Goal: Find contact information: Find contact information

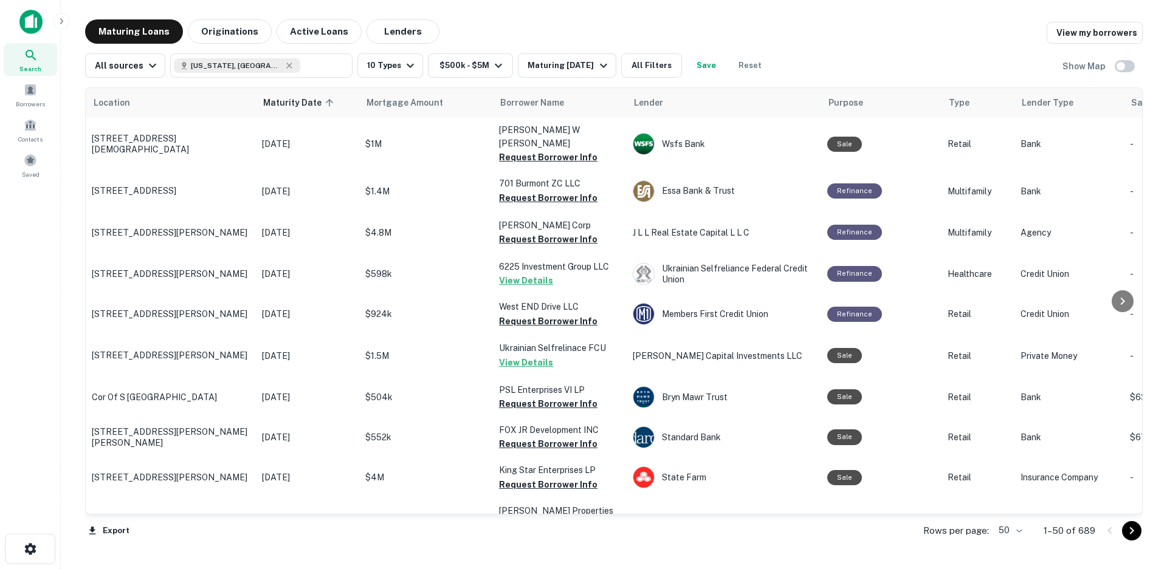
scroll to position [1033, 0]
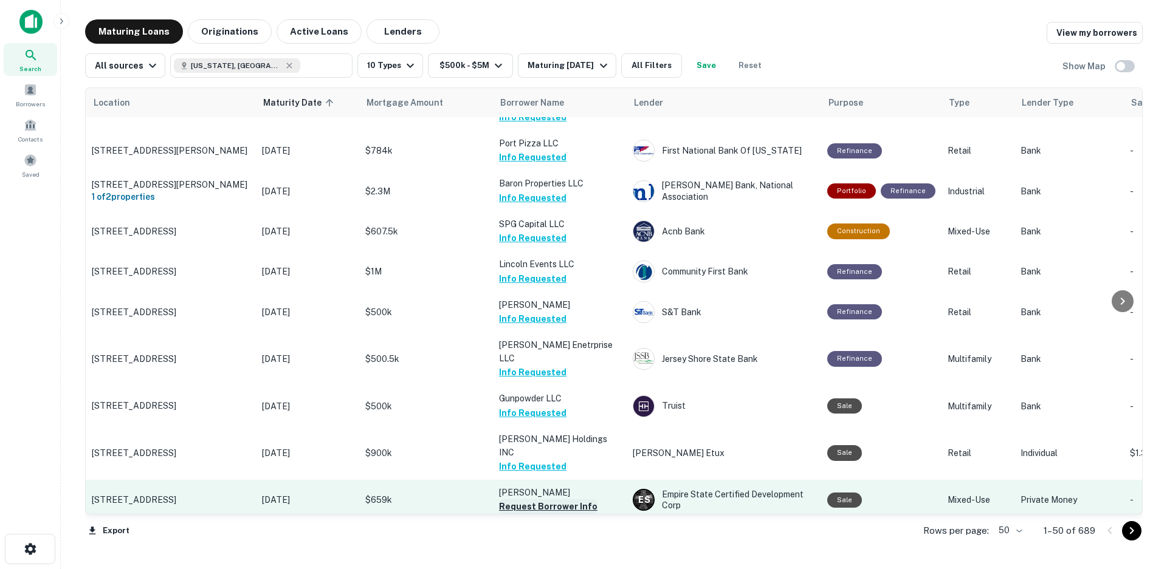
click at [527, 499] on button "Request Borrower Info" at bounding box center [548, 506] width 98 height 15
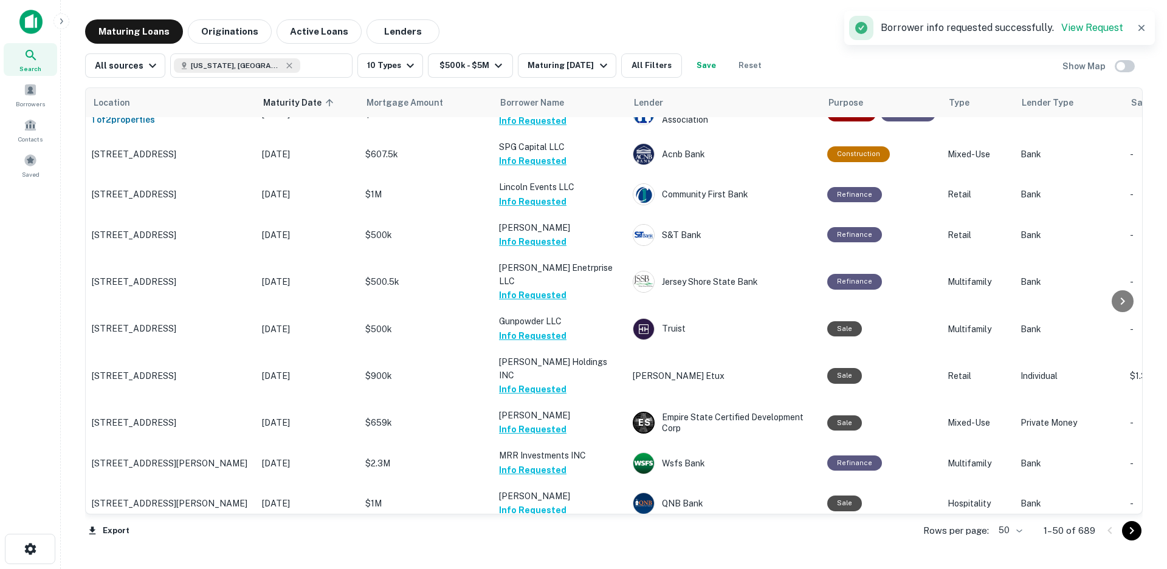
scroll to position [1276, 0]
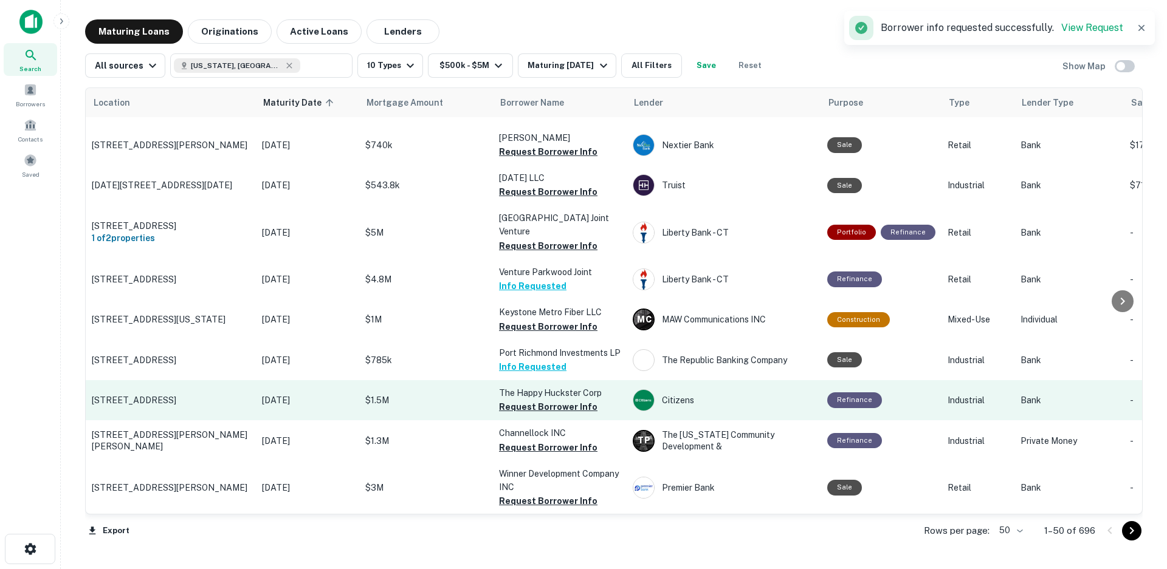
click at [531, 380] on td "The Happy Huckster Corp Request Borrower Info" at bounding box center [560, 400] width 134 height 40
click at [527, 400] on button "Request Borrower Info" at bounding box center [548, 407] width 98 height 15
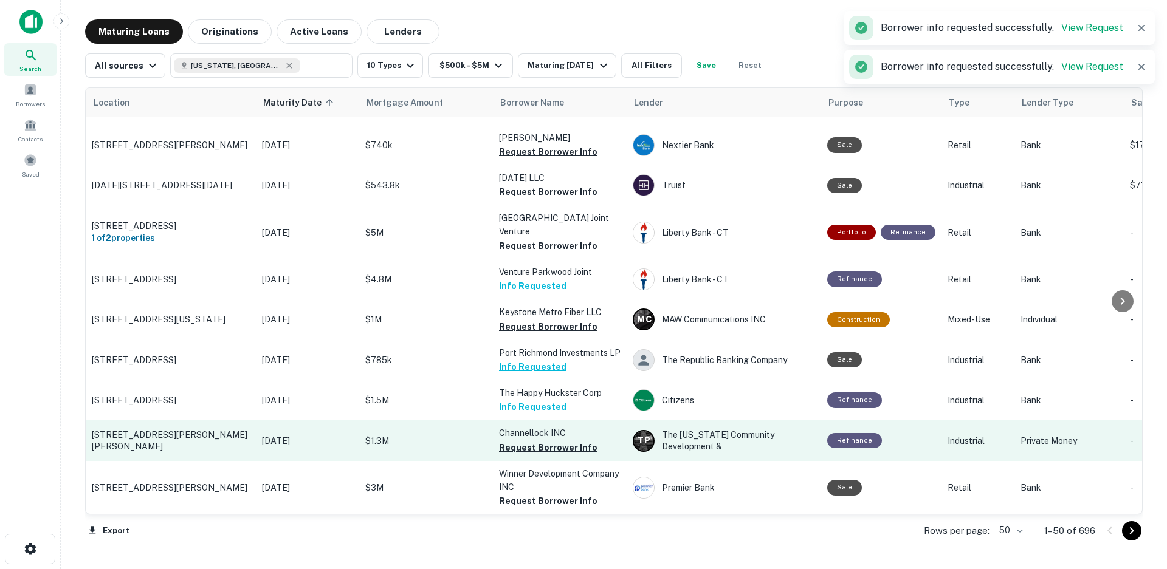
click at [529, 441] on button "Request Borrower Info" at bounding box center [548, 448] width 98 height 15
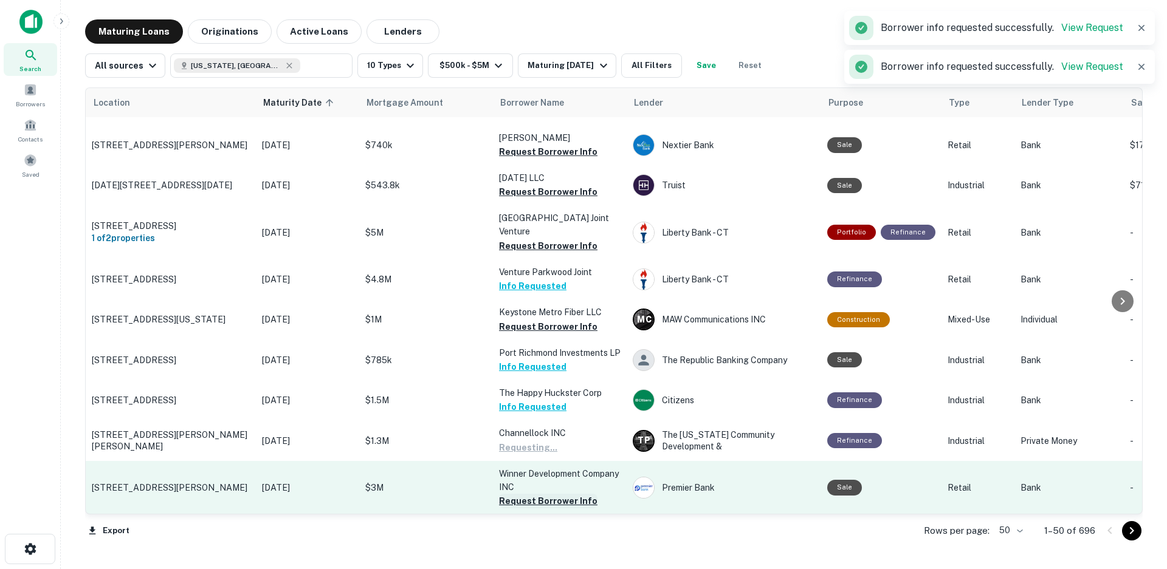
click at [527, 494] on button "Request Borrower Info" at bounding box center [548, 501] width 98 height 15
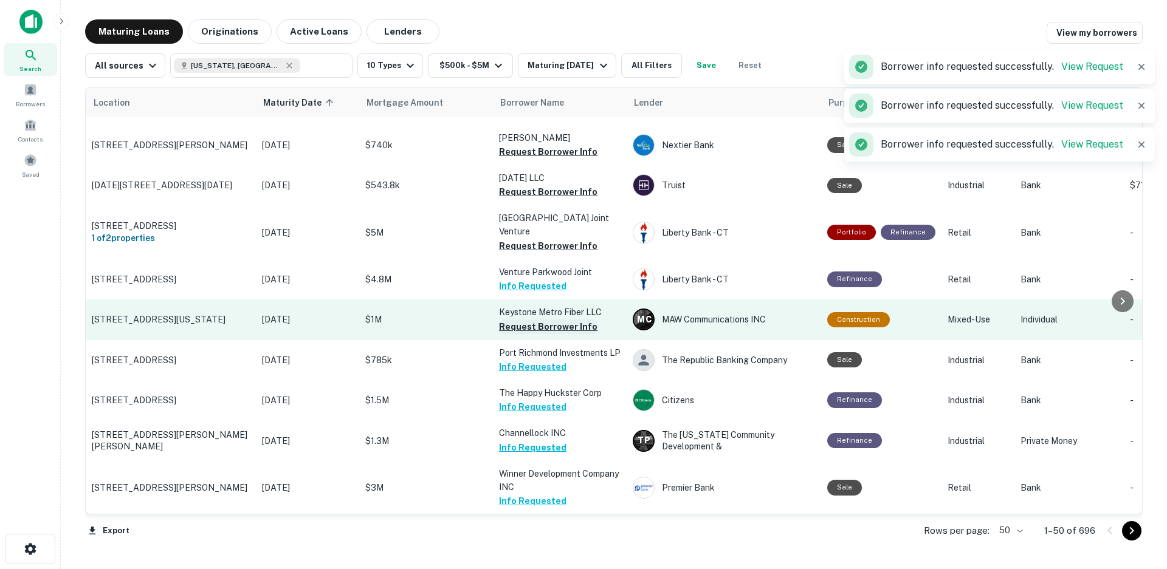
click at [525, 320] on button "Request Borrower Info" at bounding box center [548, 327] width 98 height 15
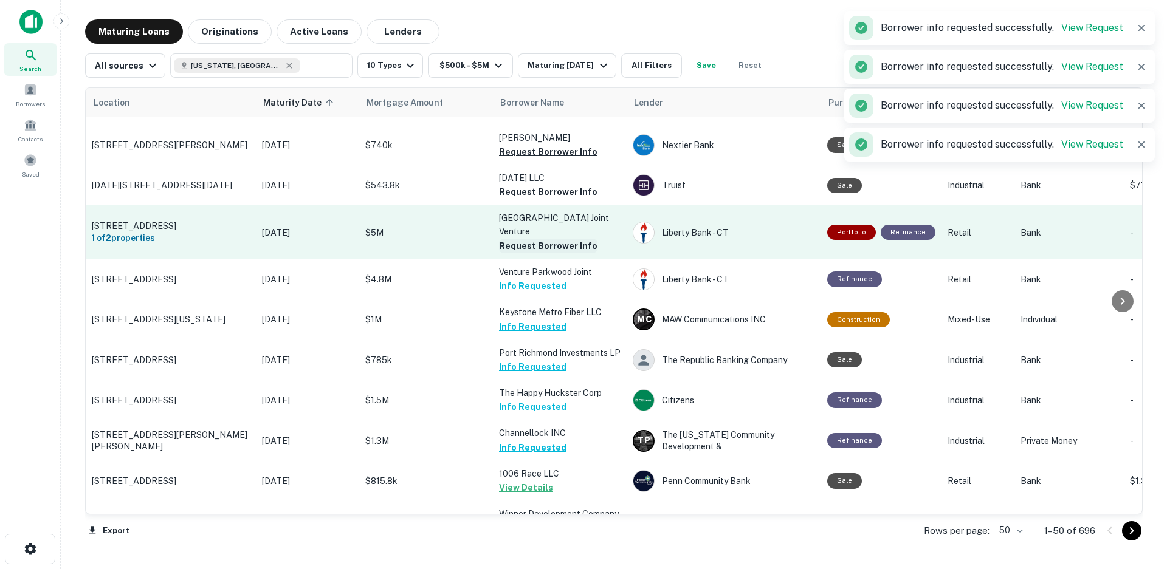
click at [516, 239] on button "Request Borrower Info" at bounding box center [548, 246] width 98 height 15
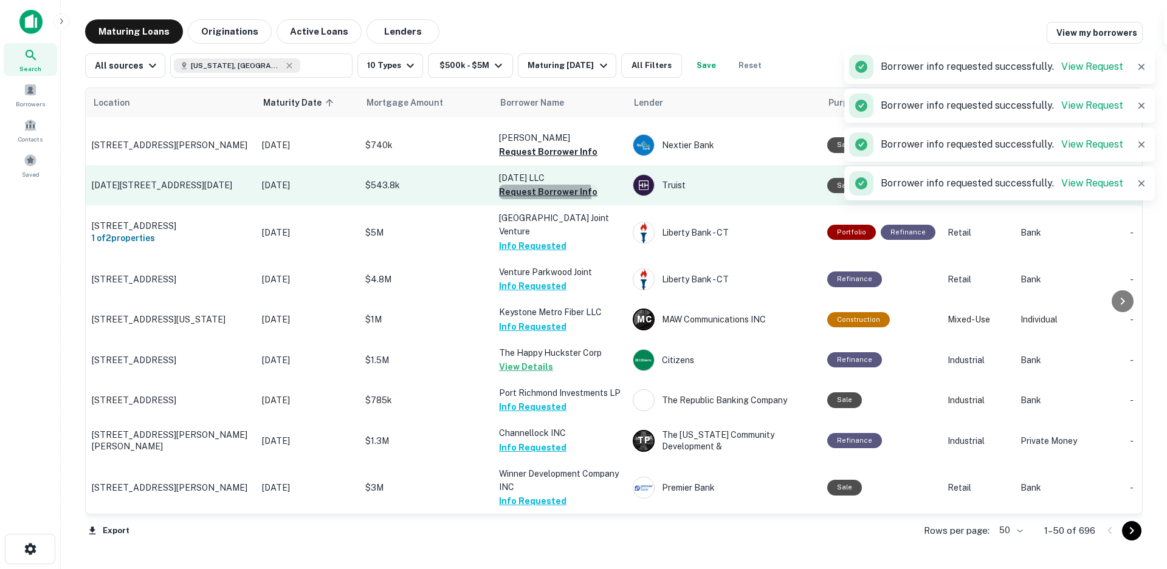
click at [524, 185] on button "Request Borrower Info" at bounding box center [548, 192] width 98 height 15
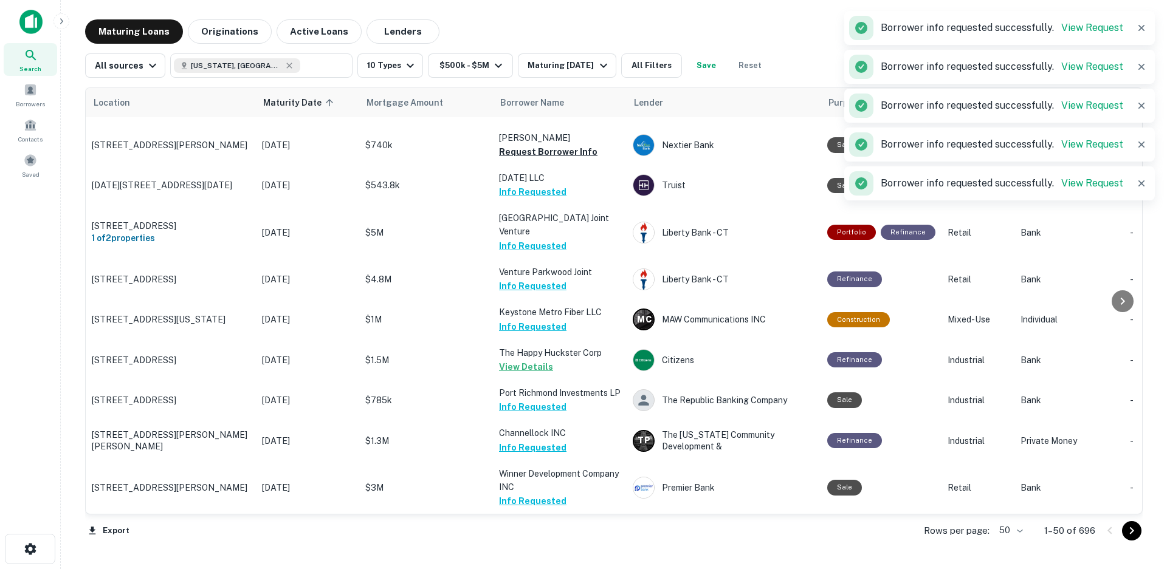
scroll to position [1701, 0]
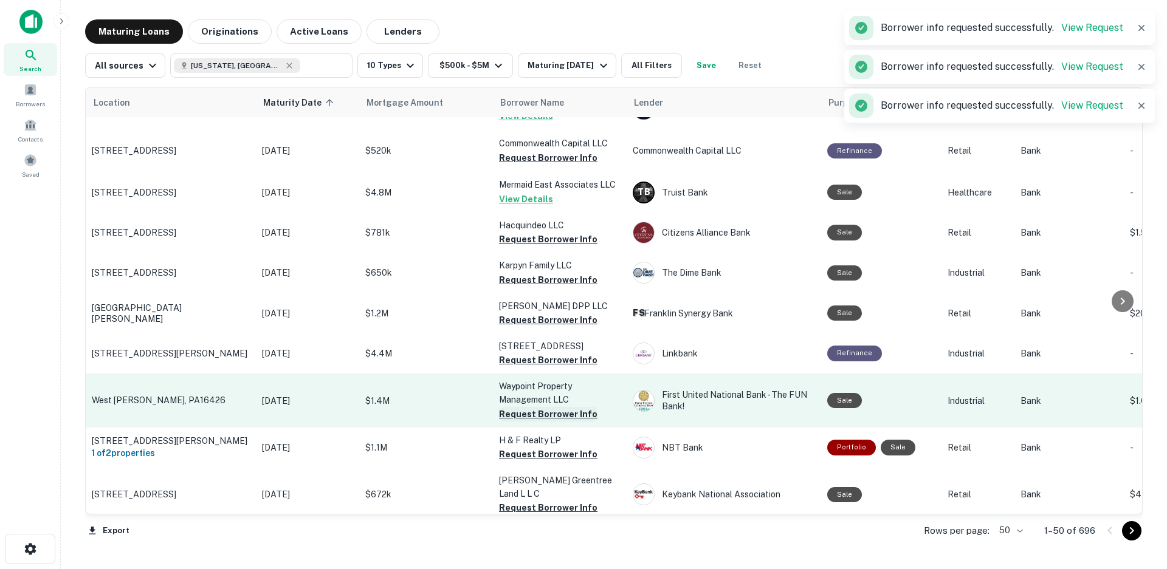
click at [535, 407] on button "Request Borrower Info" at bounding box center [548, 414] width 98 height 15
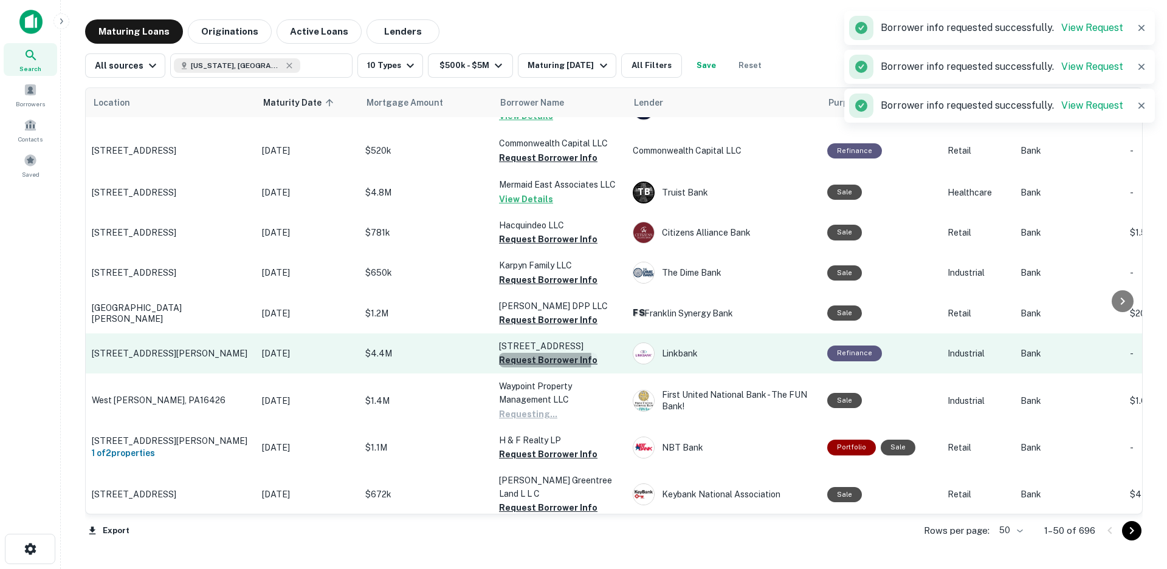
click at [523, 353] on button "Request Borrower Info" at bounding box center [548, 360] width 98 height 15
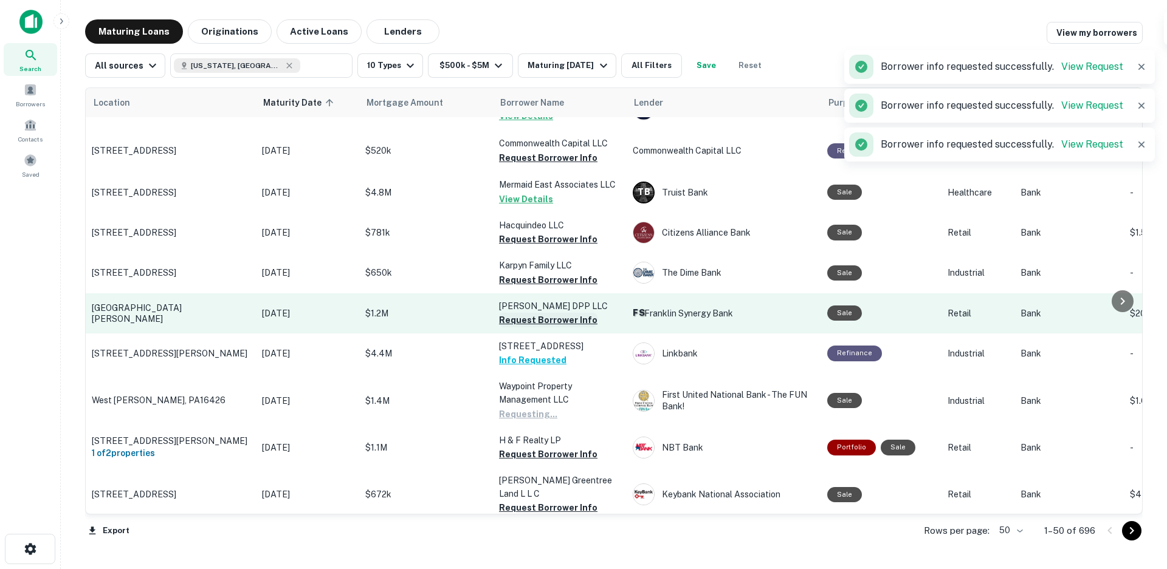
click at [530, 313] on button "Request Borrower Info" at bounding box center [548, 320] width 98 height 15
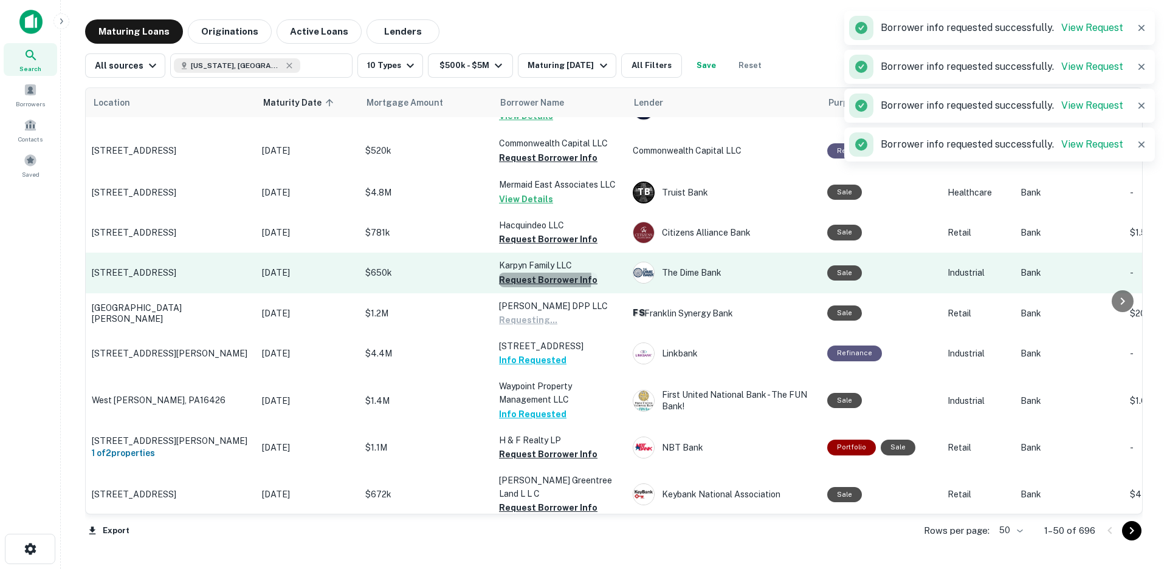
click at [532, 273] on button "Request Borrower Info" at bounding box center [548, 280] width 98 height 15
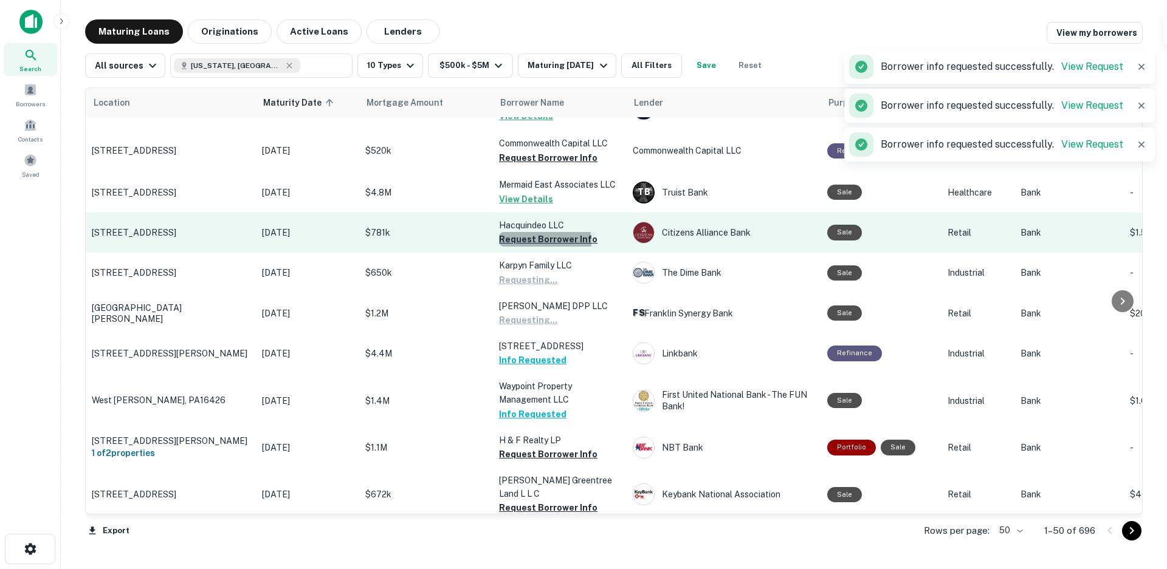
click at [528, 232] on button "Request Borrower Info" at bounding box center [548, 239] width 98 height 15
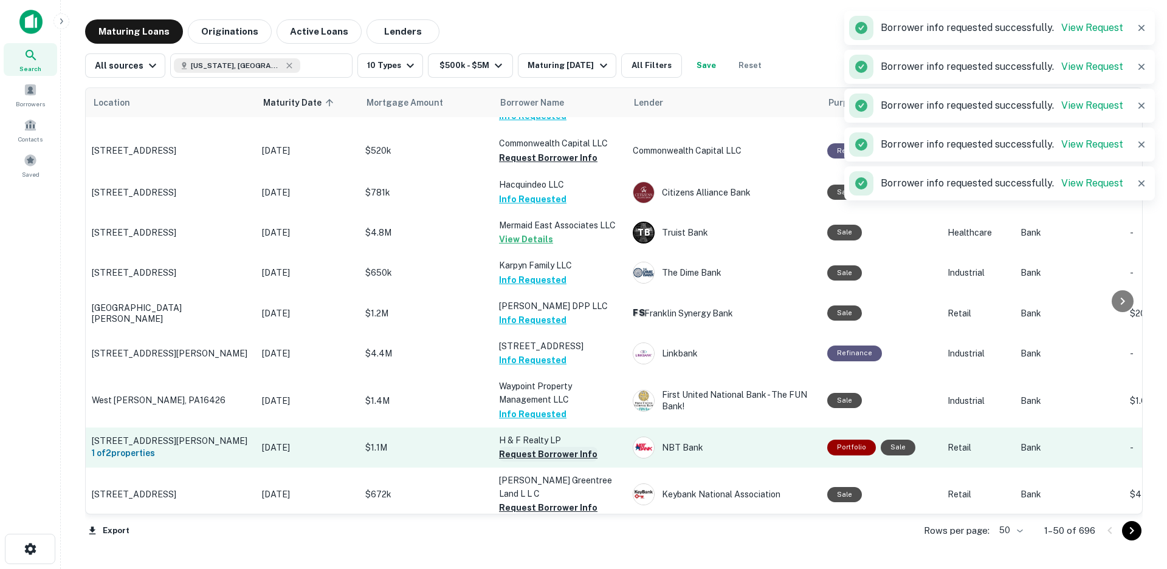
click at [535, 447] on button "Request Borrower Info" at bounding box center [548, 454] width 98 height 15
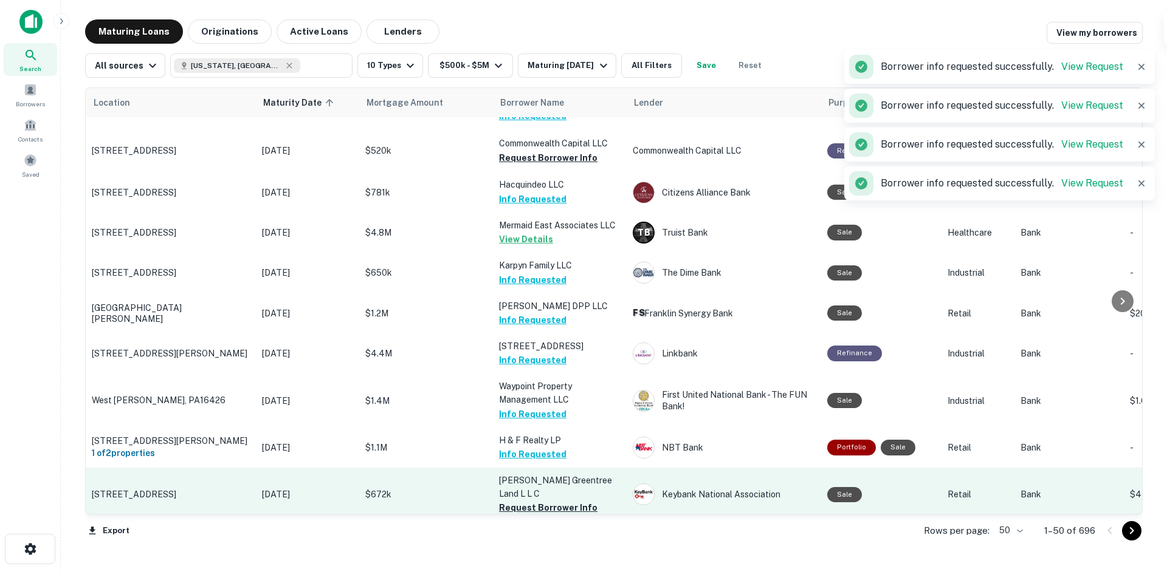
click at [532, 501] on button "Request Borrower Info" at bounding box center [548, 508] width 98 height 15
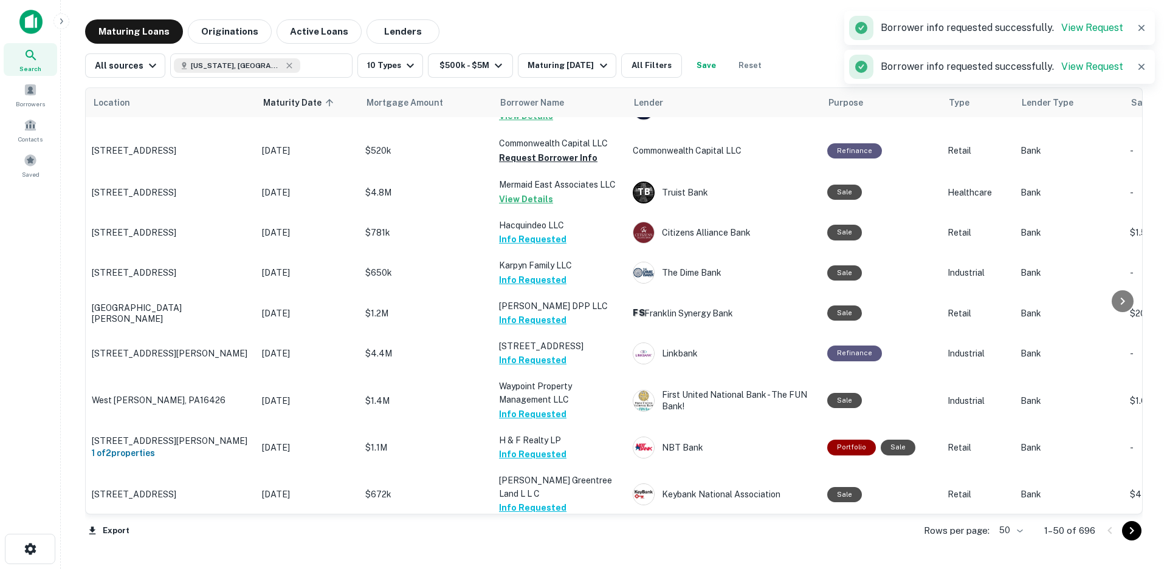
scroll to position [1751, 0]
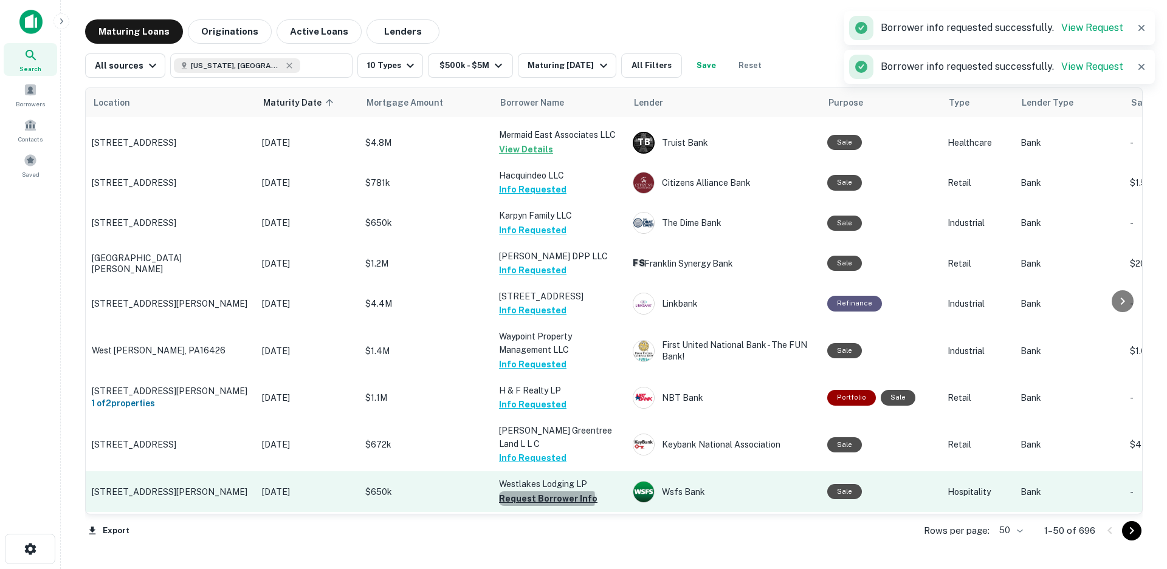
click at [546, 492] on button "Request Borrower Info" at bounding box center [548, 499] width 98 height 15
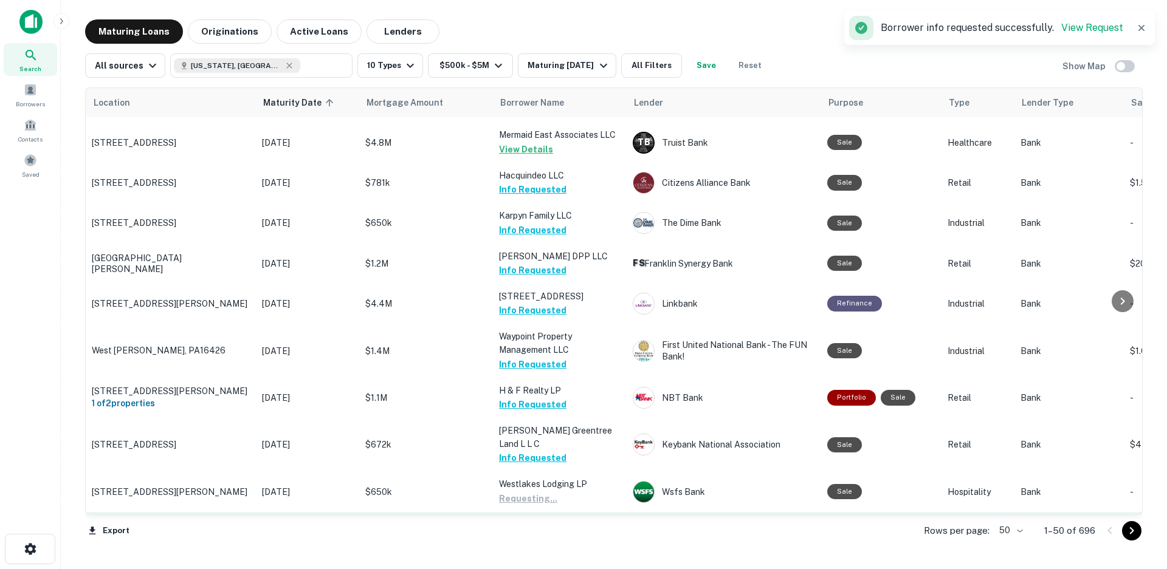
click at [537, 545] on button "Request Borrower Info" at bounding box center [548, 552] width 98 height 15
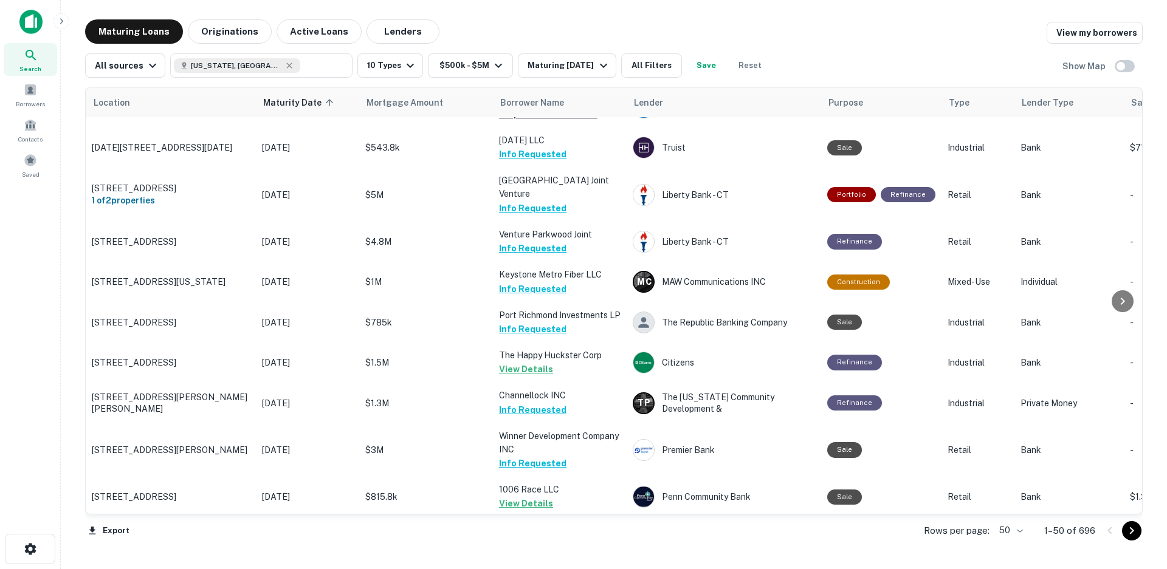
scroll to position [948, 0]
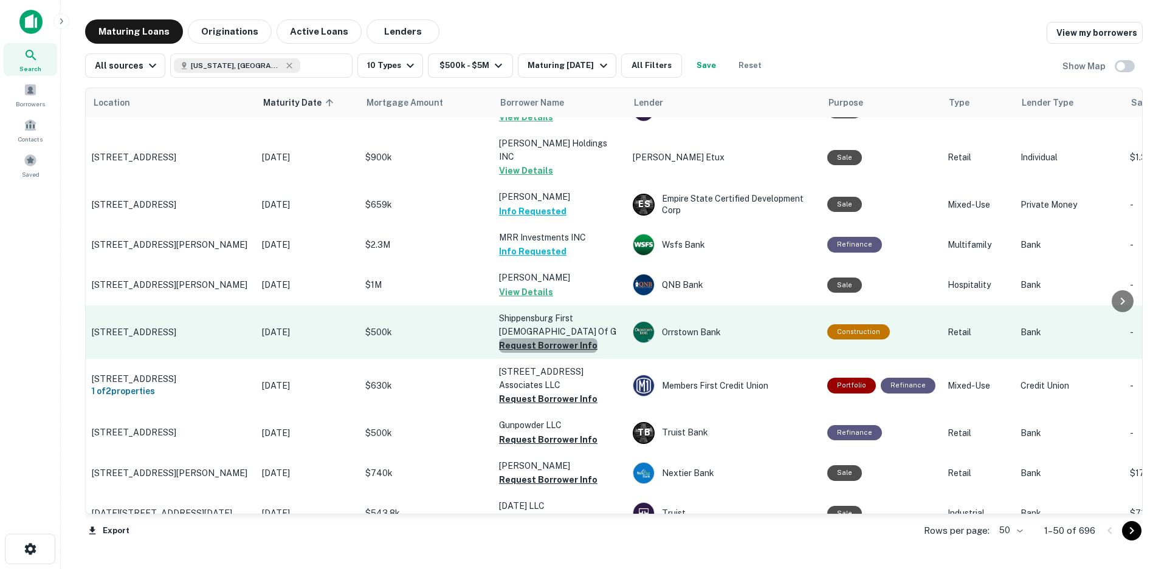
click at [555, 338] on button "Request Borrower Info" at bounding box center [548, 345] width 98 height 15
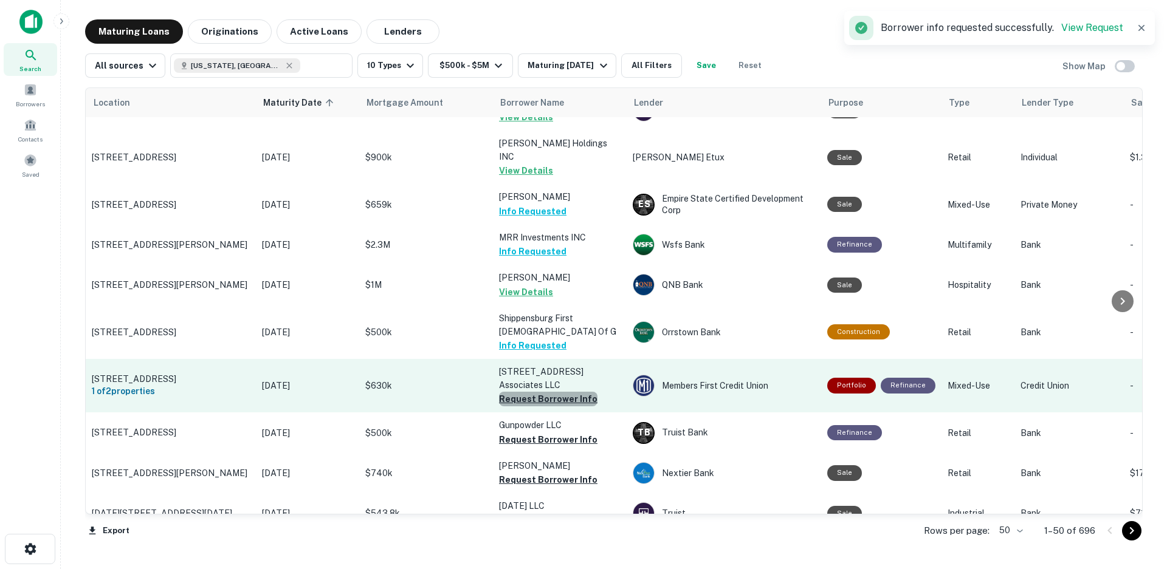
click at [549, 392] on button "Request Borrower Info" at bounding box center [548, 399] width 98 height 15
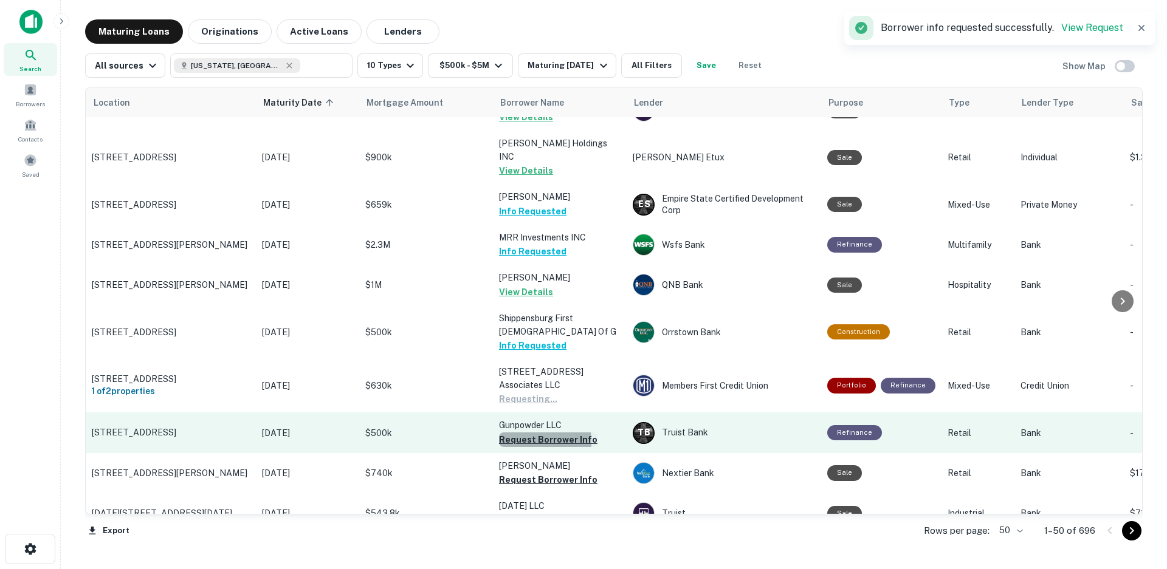
click at [529, 433] on button "Request Borrower Info" at bounding box center [548, 440] width 98 height 15
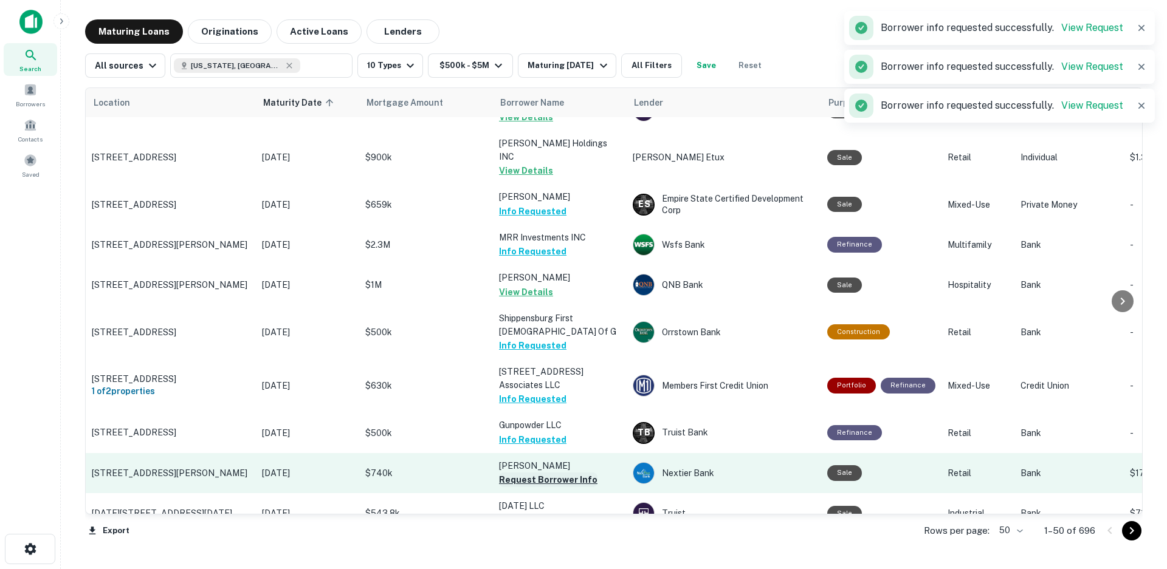
click at [527, 473] on button "Request Borrower Info" at bounding box center [548, 480] width 98 height 15
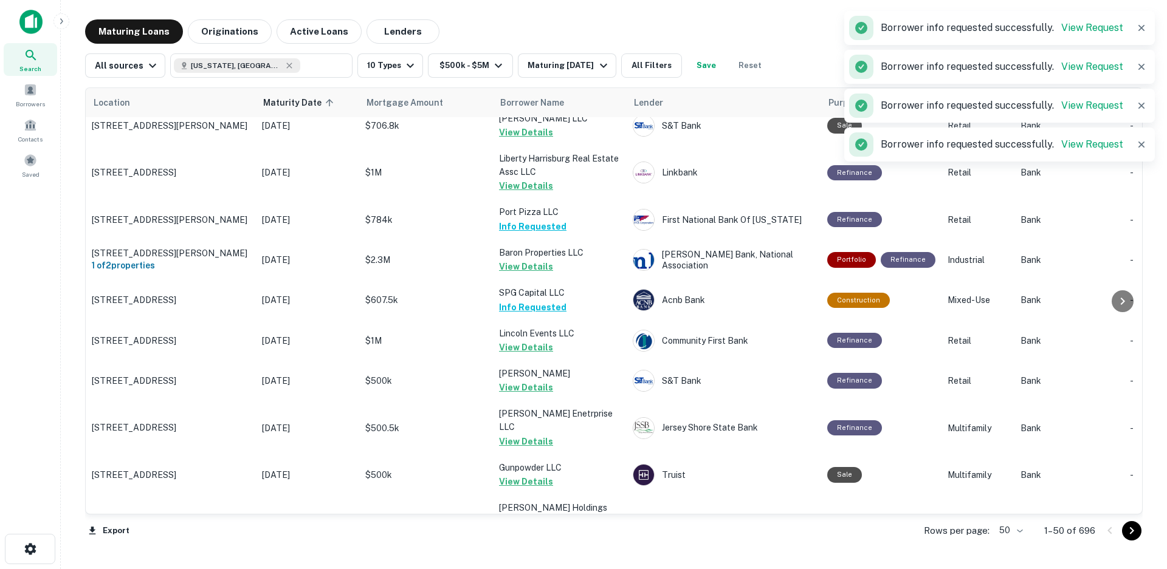
scroll to position [0, 0]
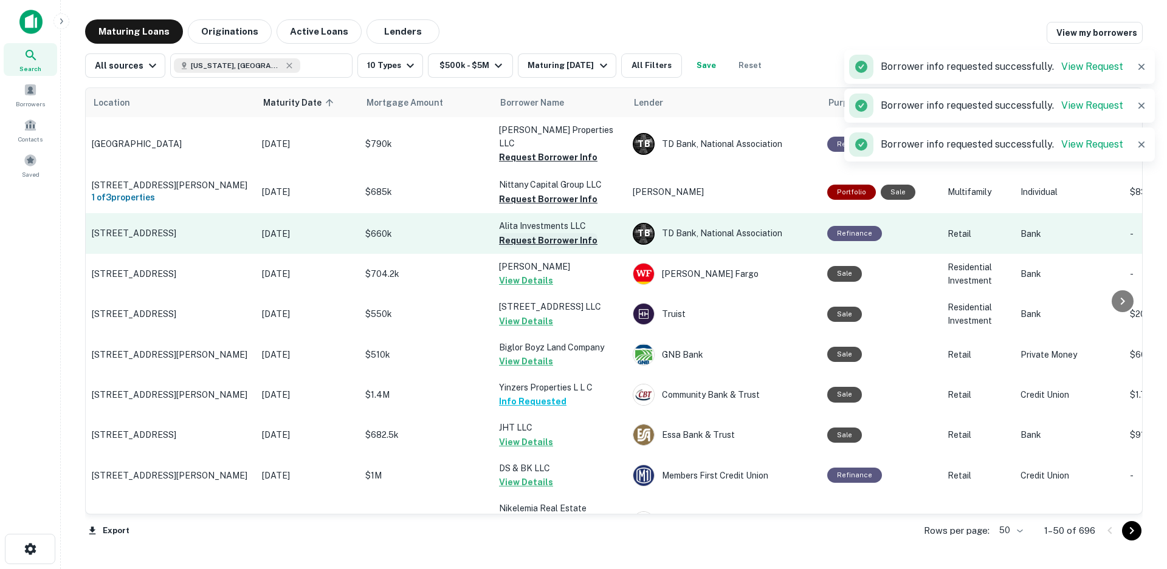
click at [544, 233] on button "Request Borrower Info" at bounding box center [548, 240] width 98 height 15
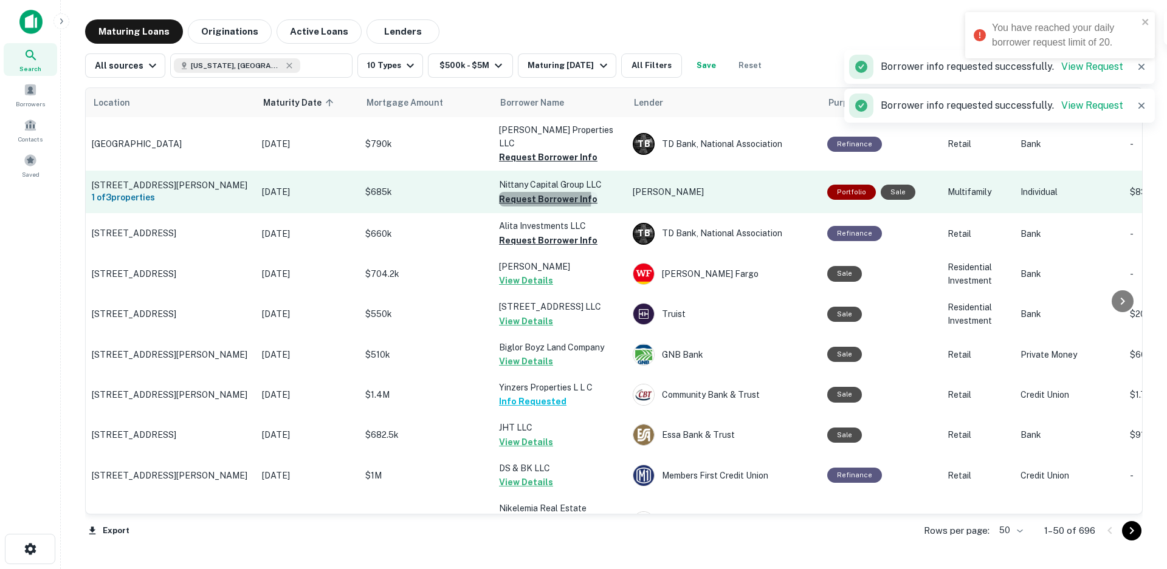
click at [534, 192] on button "Request Borrower Info" at bounding box center [548, 199] width 98 height 15
